Goal: Obtain resource: Obtain resource

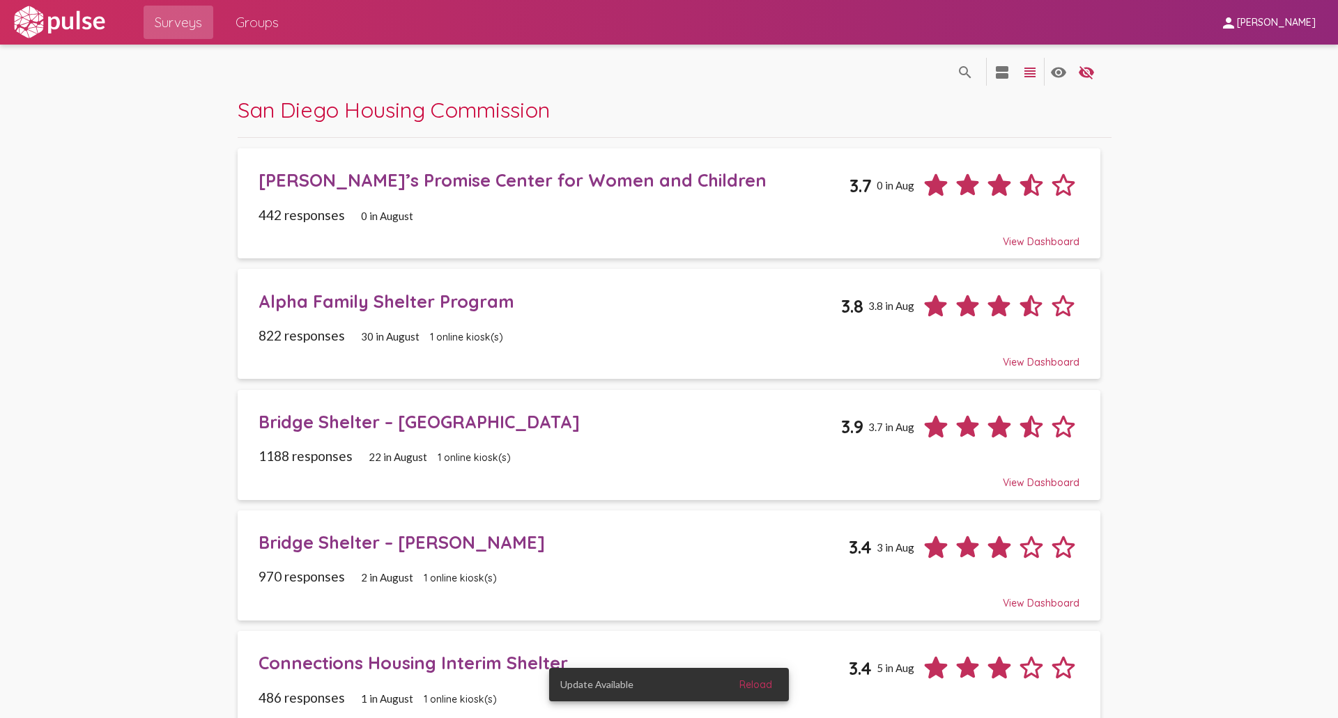
drag, startPoint x: 495, startPoint y: 144, endPoint x: 495, endPoint y: 167, distance: 23.0
click at [495, 144] on div "San Diego Housing Commission [PERSON_NAME]’s Promise Center for Women and Child…" at bounding box center [668, 177] width 884 height 162
click at [493, 180] on div "[PERSON_NAME]’s Promise Center for Women and Children" at bounding box center [554, 180] width 591 height 22
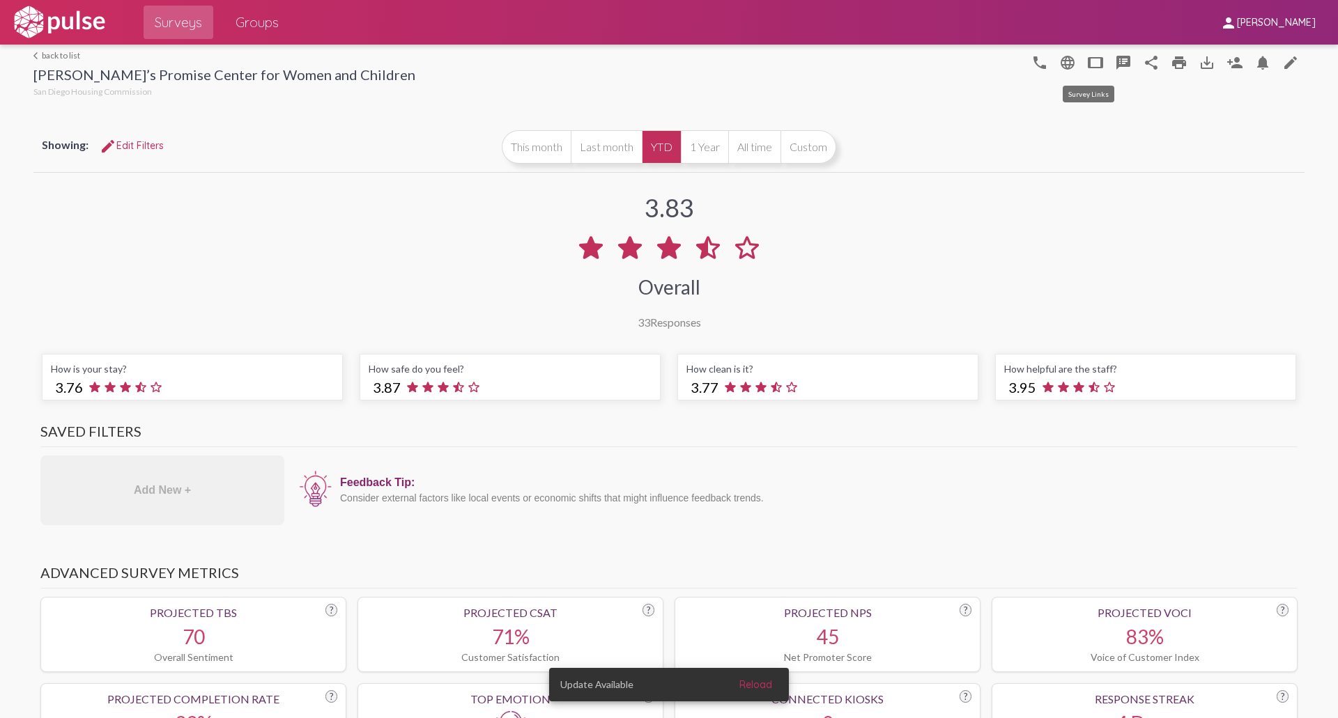
click at [1088, 56] on mat-icon "tablet" at bounding box center [1095, 62] width 17 height 17
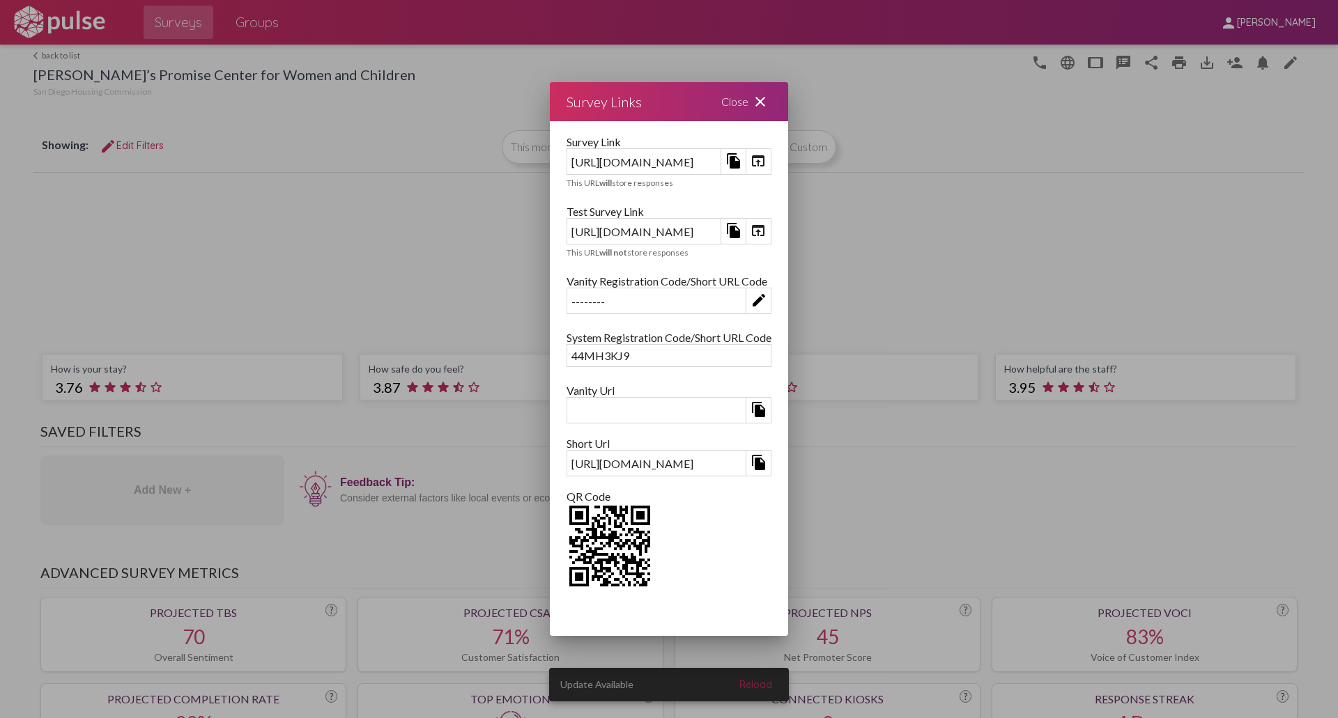
click at [742, 231] on mat-icon "file_copy" at bounding box center [733, 230] width 17 height 17
click at [742, 226] on mat-icon "file_copy" at bounding box center [733, 230] width 17 height 17
click at [742, 236] on mat-icon "file_copy" at bounding box center [733, 230] width 17 height 17
